Goal: Transaction & Acquisition: Purchase product/service

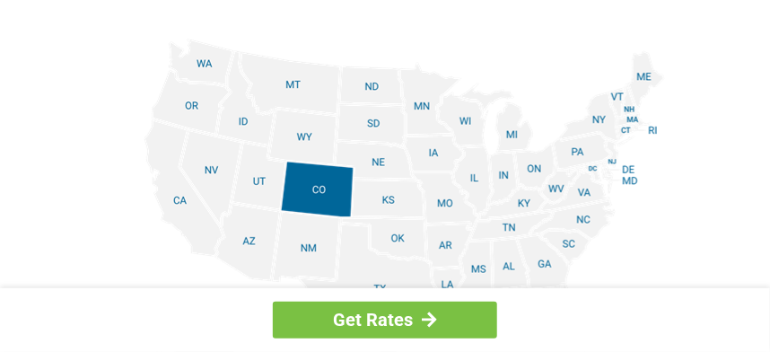
scroll to position [2333, 0]
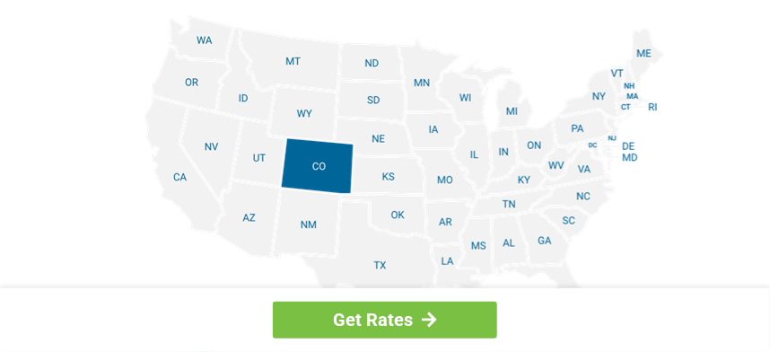
click at [501, 80] on img at bounding box center [385, 217] width 560 height 405
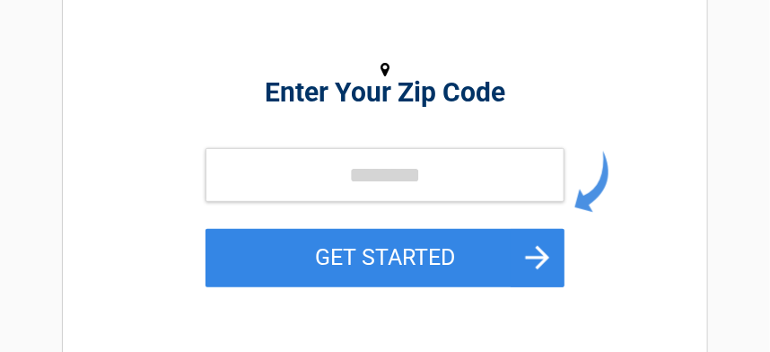
scroll to position [179, 0]
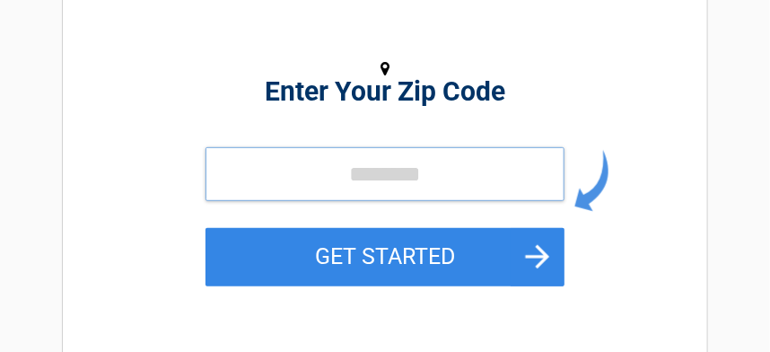
click at [477, 158] on input "tel" at bounding box center [385, 174] width 359 height 54
type input "*"
